Goal: Task Accomplishment & Management: Manage account settings

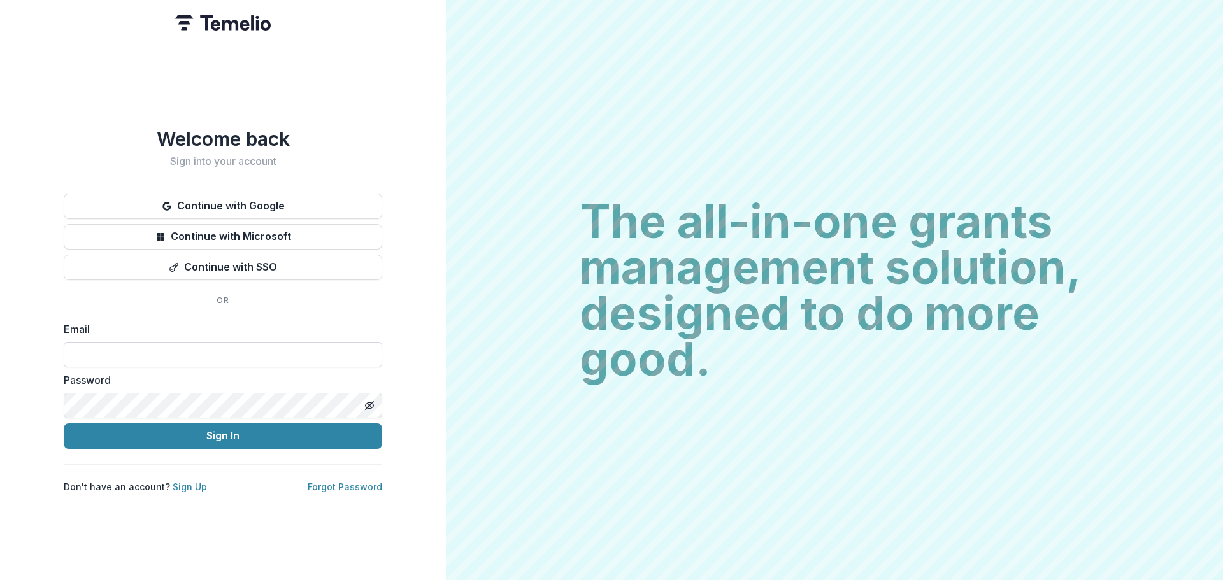
click at [150, 353] on input at bounding box center [223, 354] width 319 height 25
type input "**********"
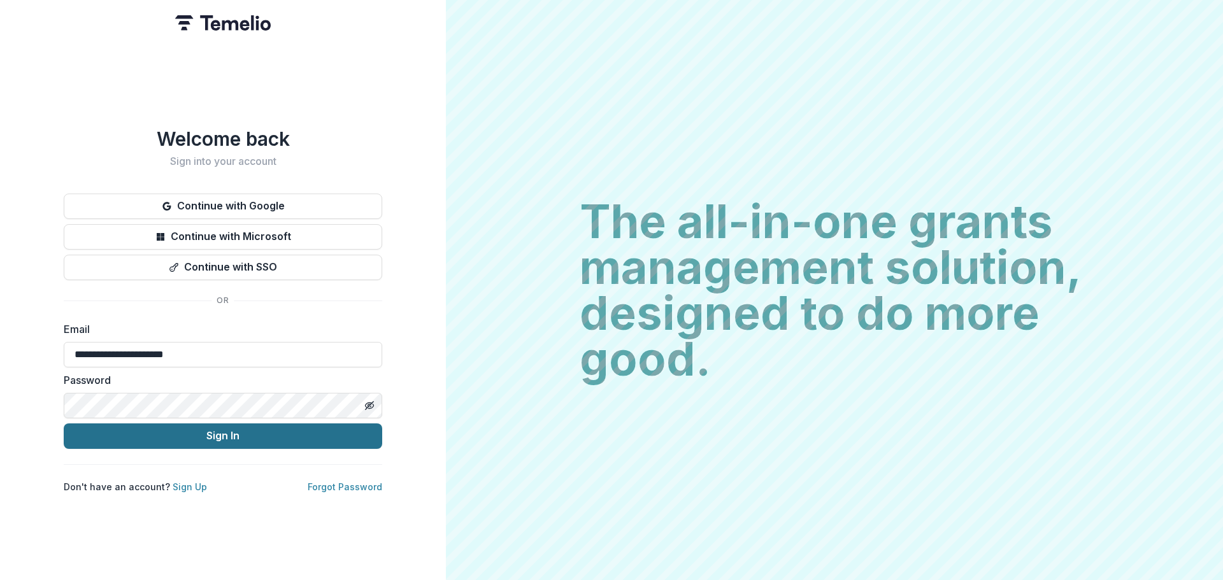
click at [203, 436] on button "Sign In" at bounding box center [223, 436] width 319 height 25
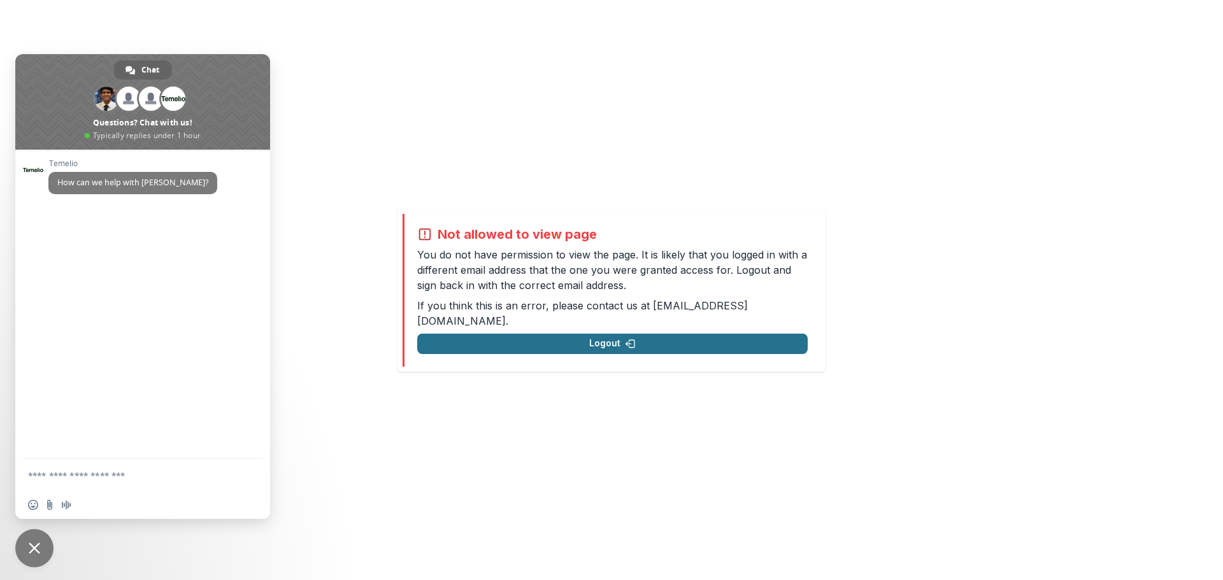
click at [589, 341] on button "Logout" at bounding box center [612, 344] width 391 height 20
